Goal: Use online tool/utility

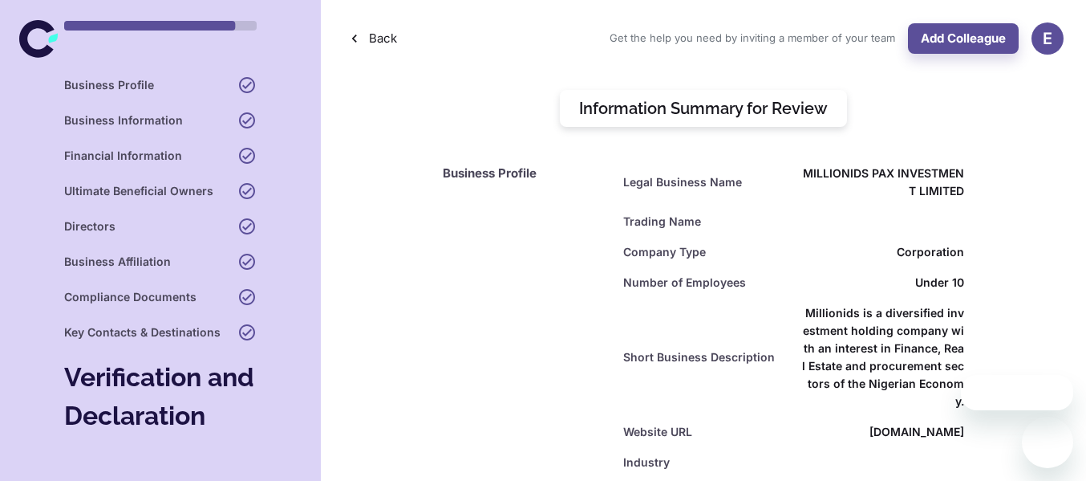
click at [30, 50] on icon at bounding box center [36, 39] width 35 height 38
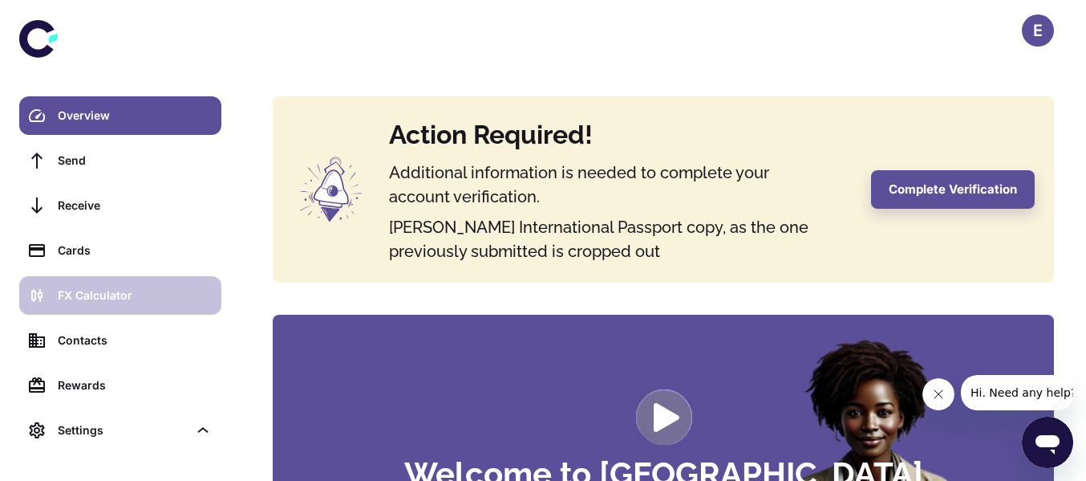
click at [109, 294] on div "FX Calculator" at bounding box center [135, 295] width 154 height 18
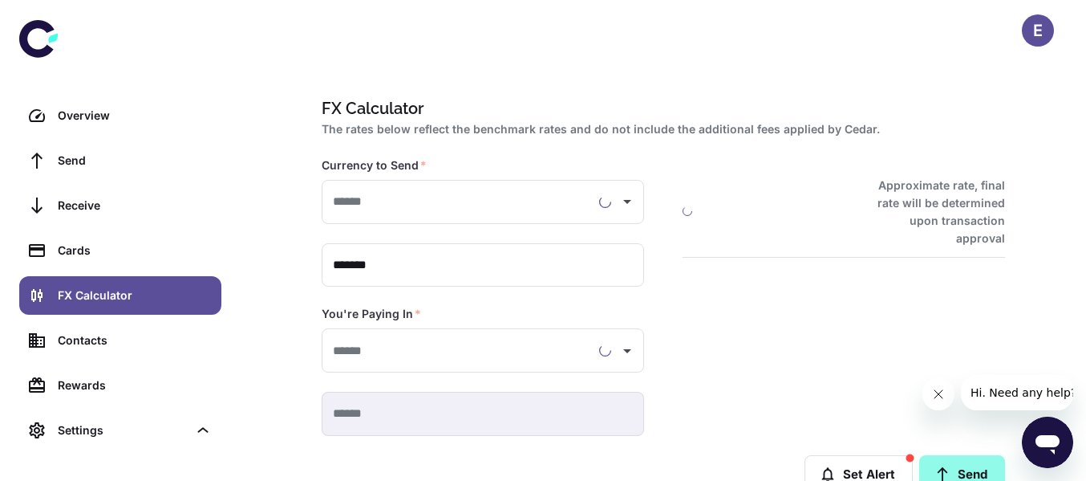
type input "**********"
